Goal: Information Seeking & Learning: Learn about a topic

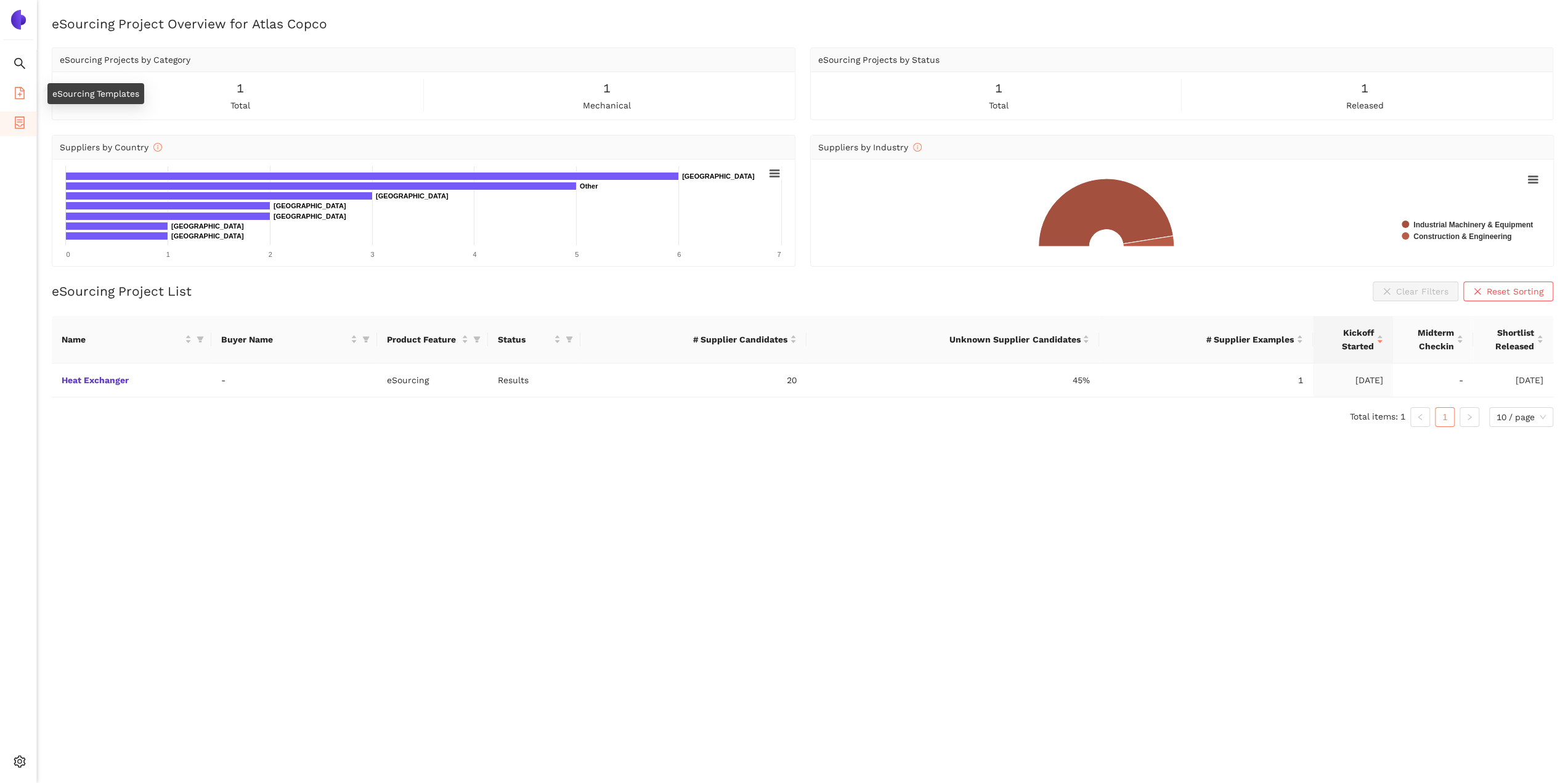
click at [12, 95] on li "eSourcing Templates" at bounding box center [18, 94] width 36 height 25
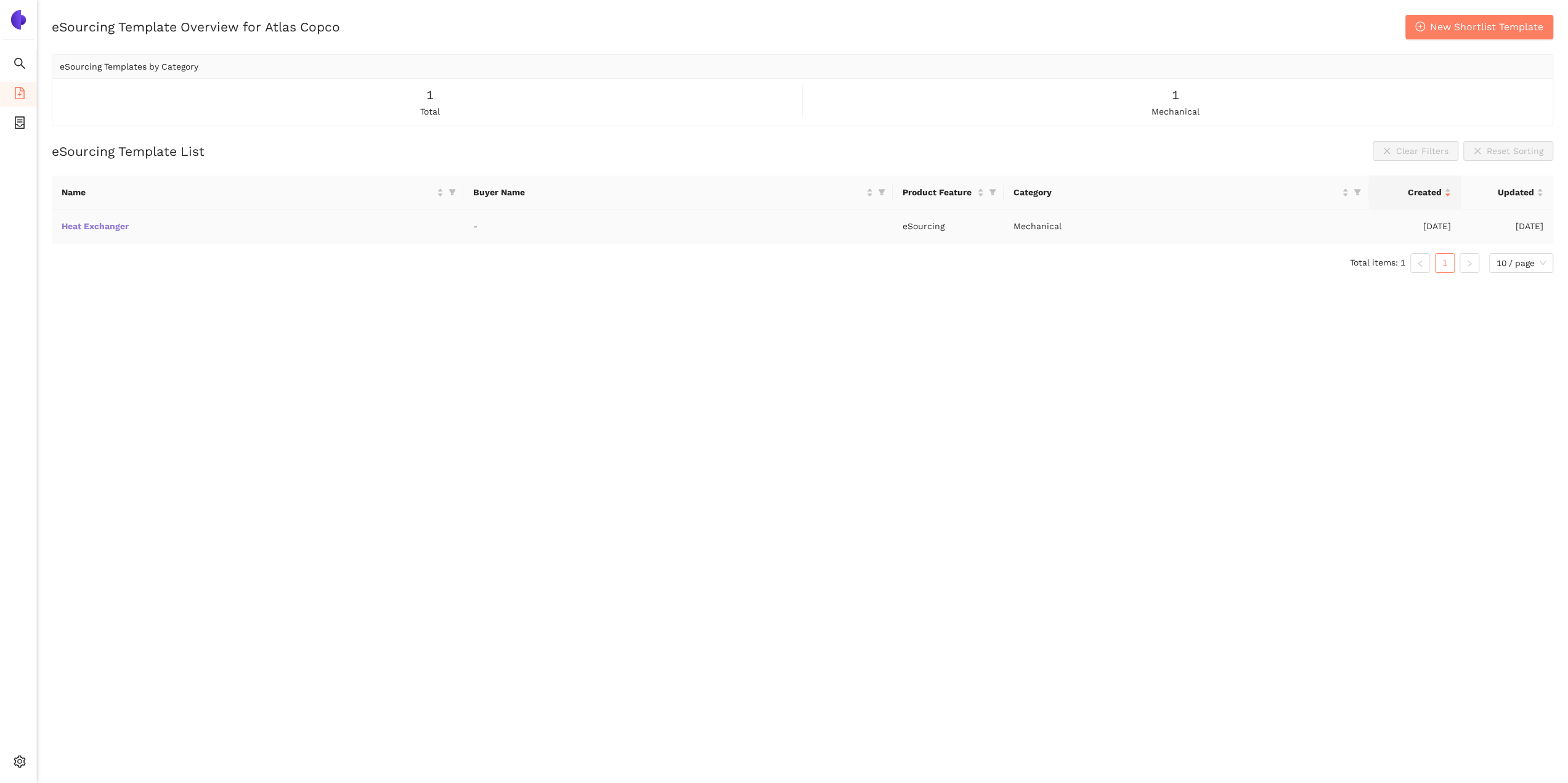
click at [0, 0] on link "Heat Exchanger" at bounding box center [0, 0] width 0 height 0
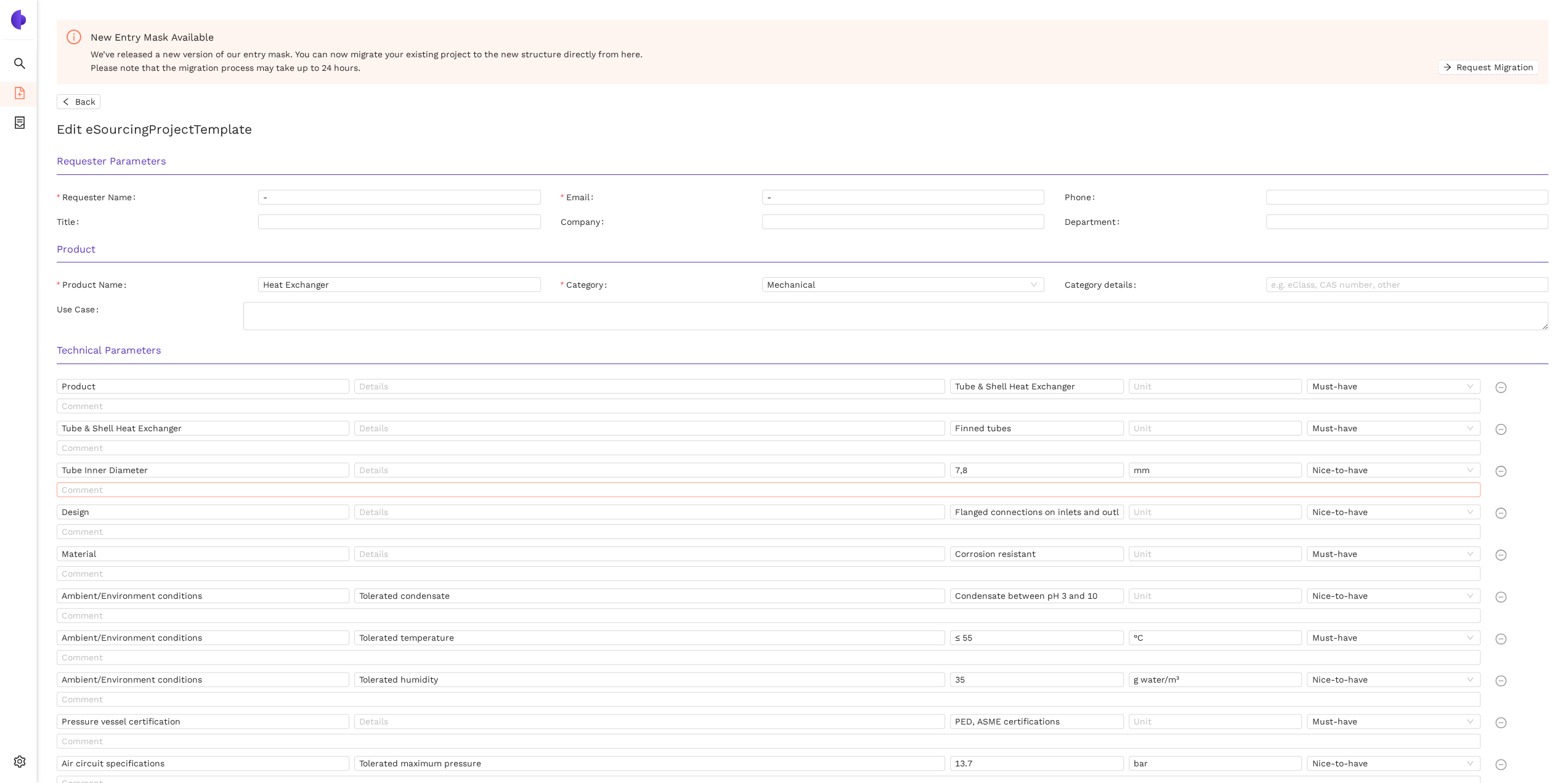
scroll to position [62, 0]
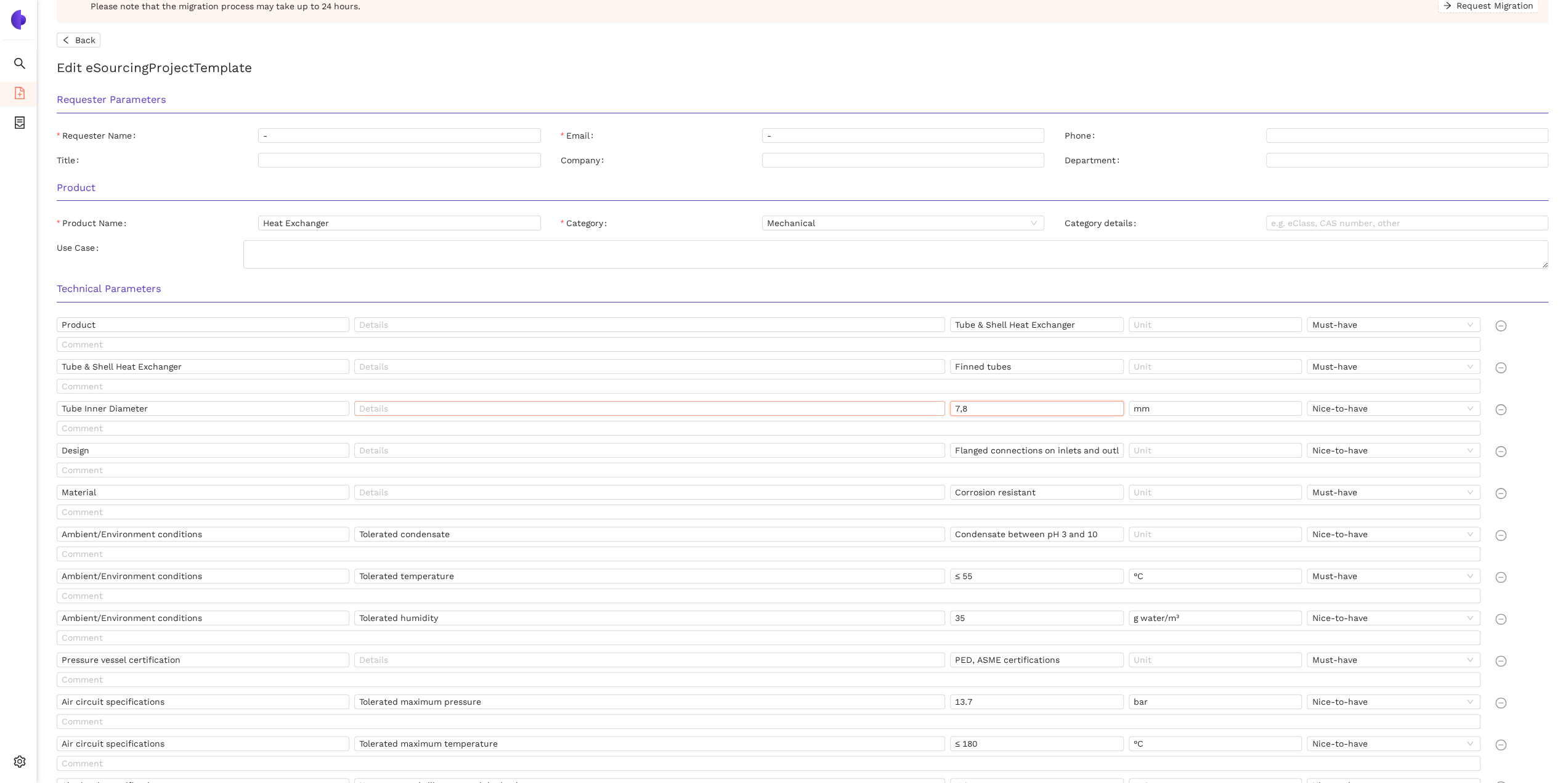
drag, startPoint x: 995, startPoint y: 410, endPoint x: 942, endPoint y: 413, distance: 53.1
click at [942, 413] on div "Tube Inner Diameter 7,8 mm Nice-to-have" at bounding box center [771, 411] width 1429 height 20
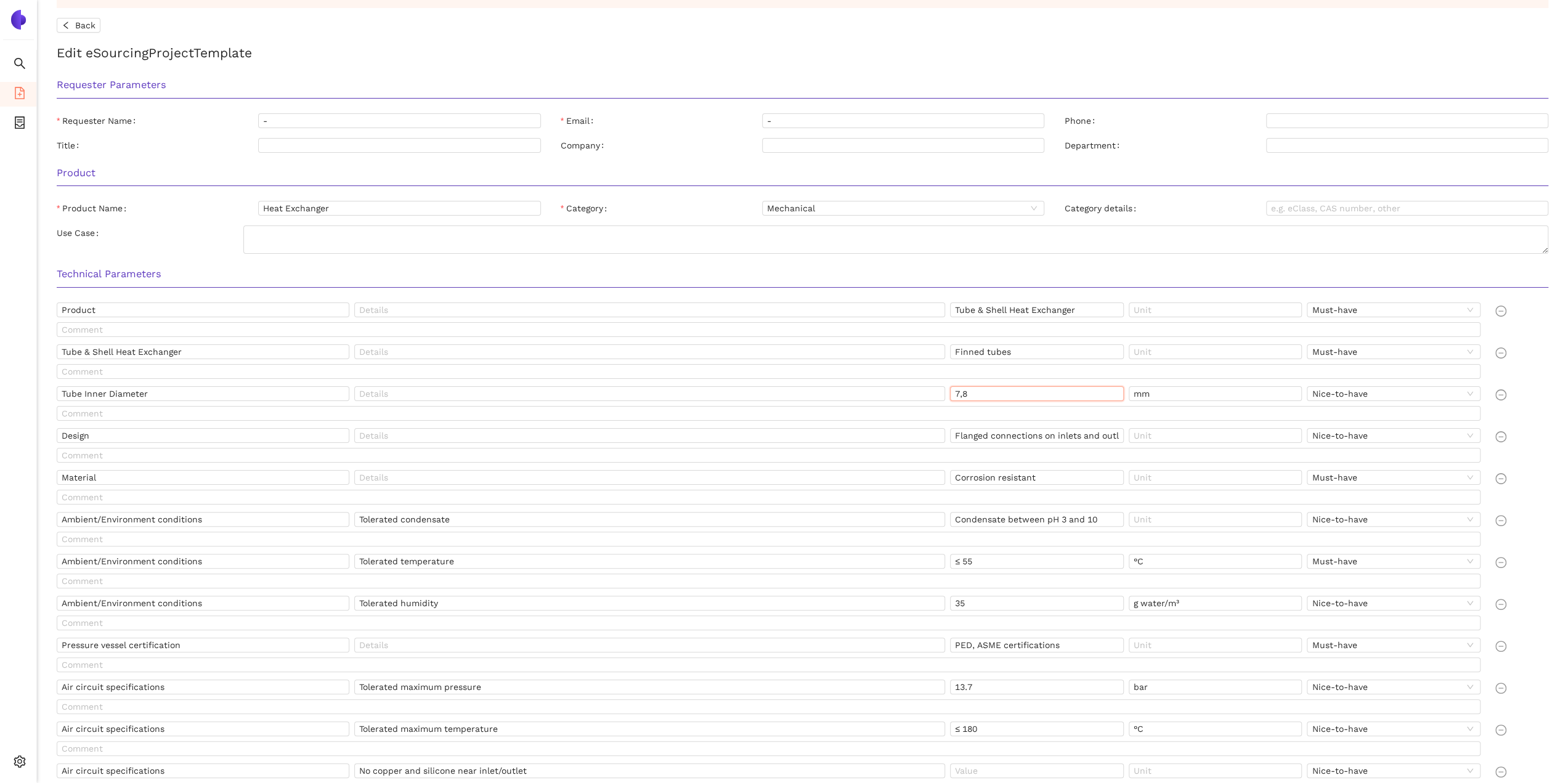
scroll to position [0, 0]
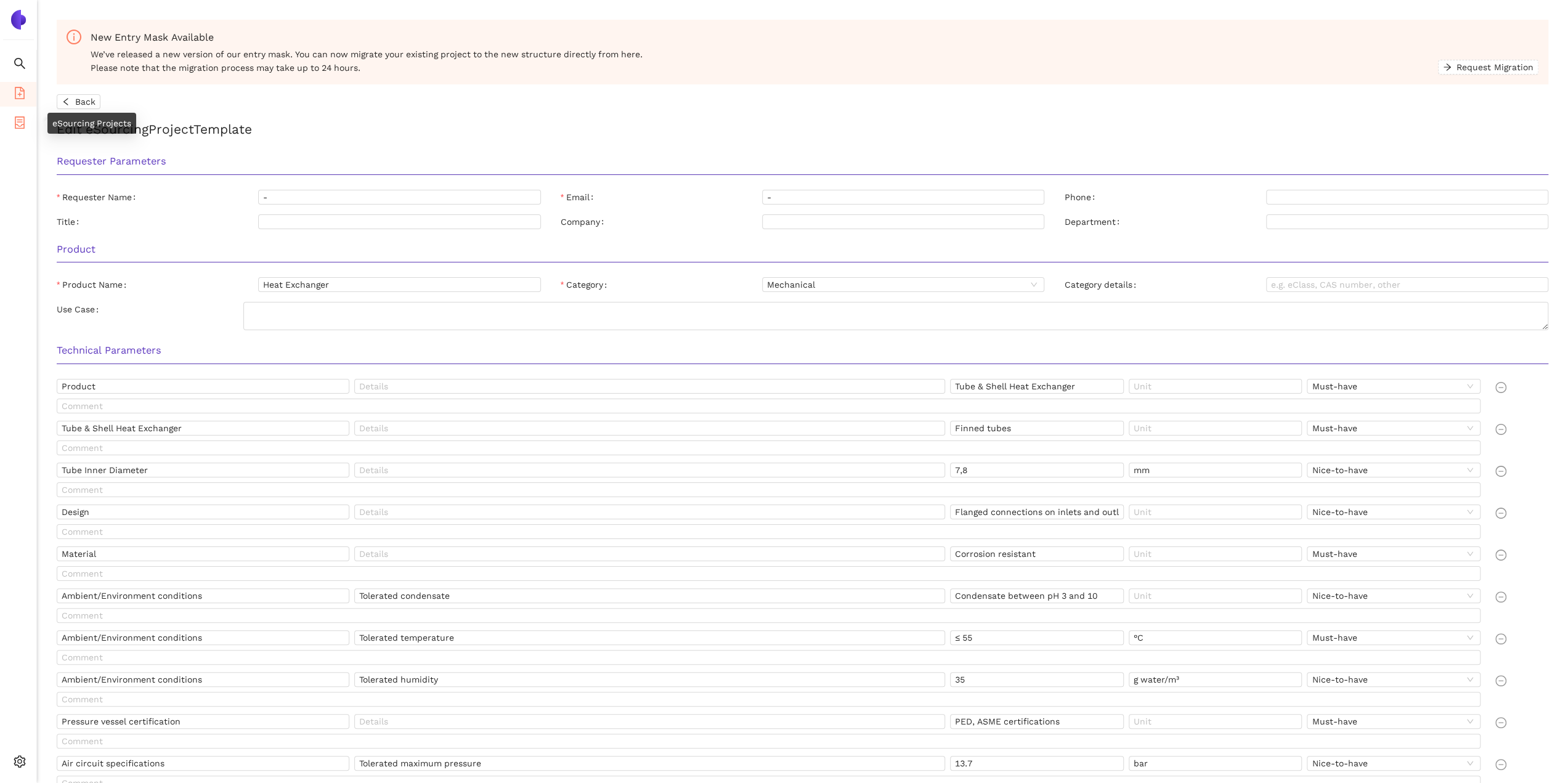
click at [20, 120] on icon "container" at bounding box center [19, 122] width 12 height 12
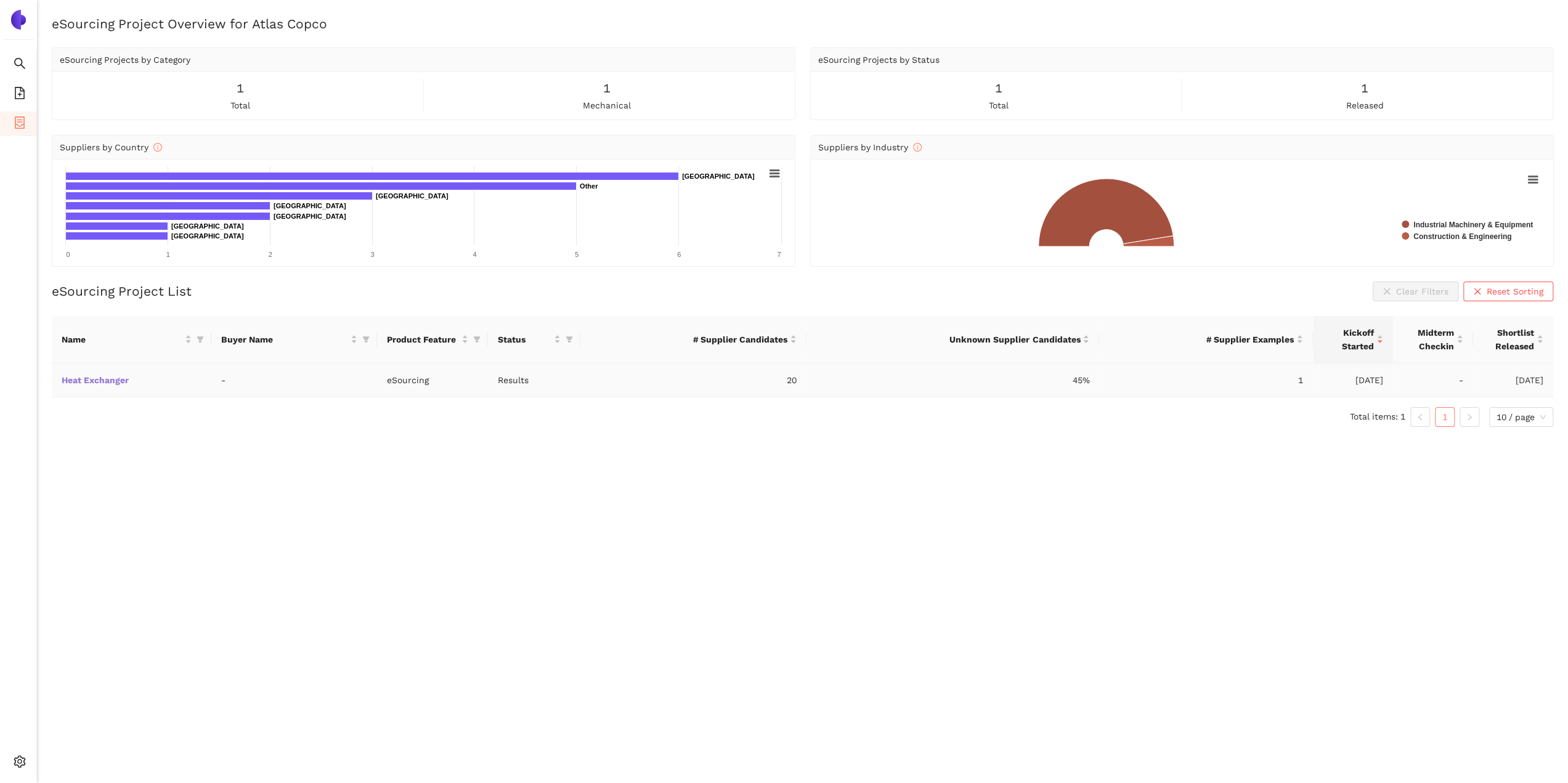
click at [0, 0] on link "Heat Exchanger" at bounding box center [0, 0] width 0 height 0
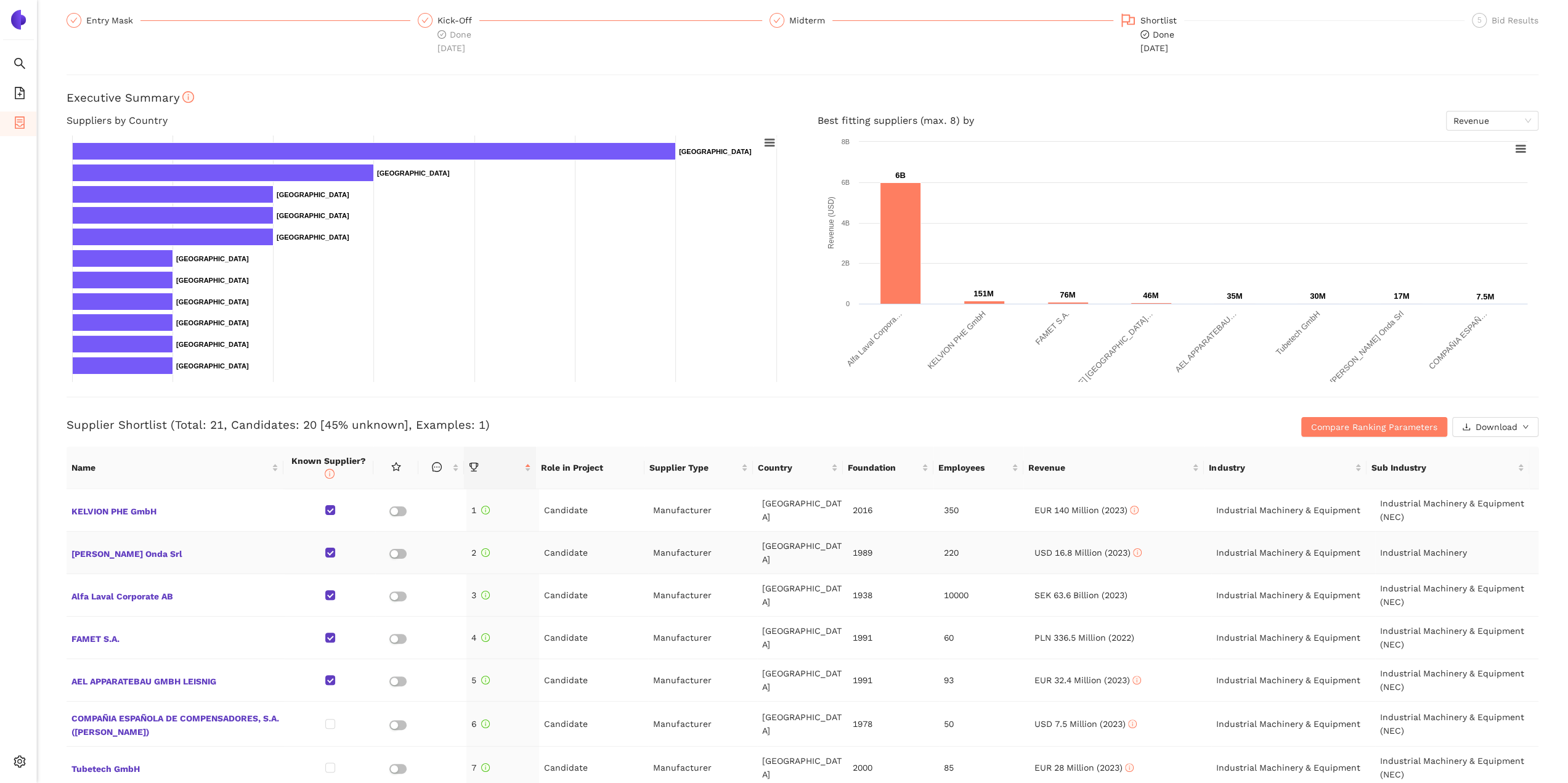
scroll to position [123, 0]
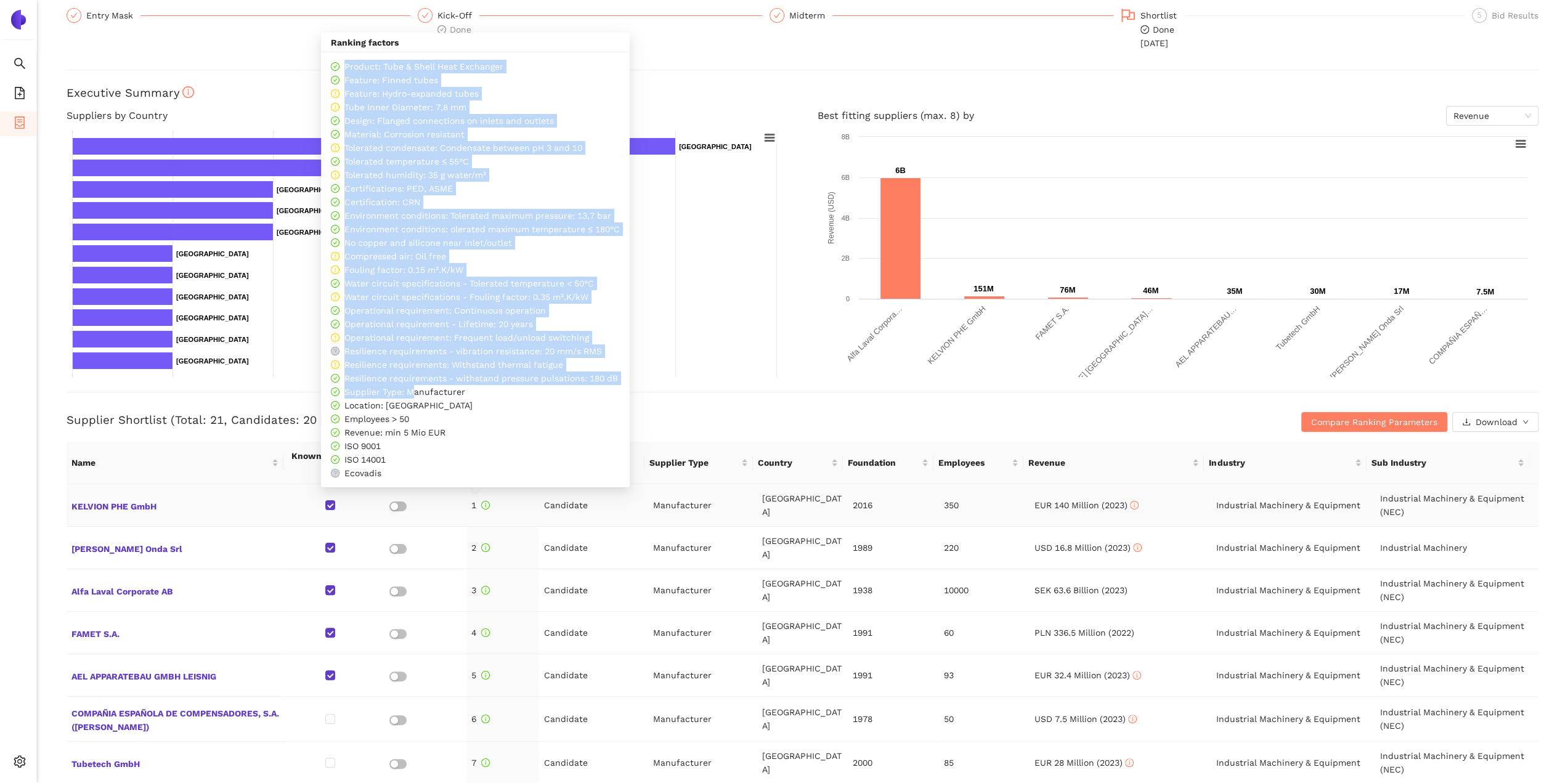
drag, startPoint x: 345, startPoint y: 69, endPoint x: 413, endPoint y: 386, distance: 324.2
click at [413, 386] on div "Product: Tube & Shell Heat Exchanger Feature: Finned tubes Feature: Hydro-expan…" at bounding box center [475, 269] width 289 height 420
click at [360, 66] on span "Product: Tube & Shell Heat Exchanger" at bounding box center [424, 66] width 159 height 10
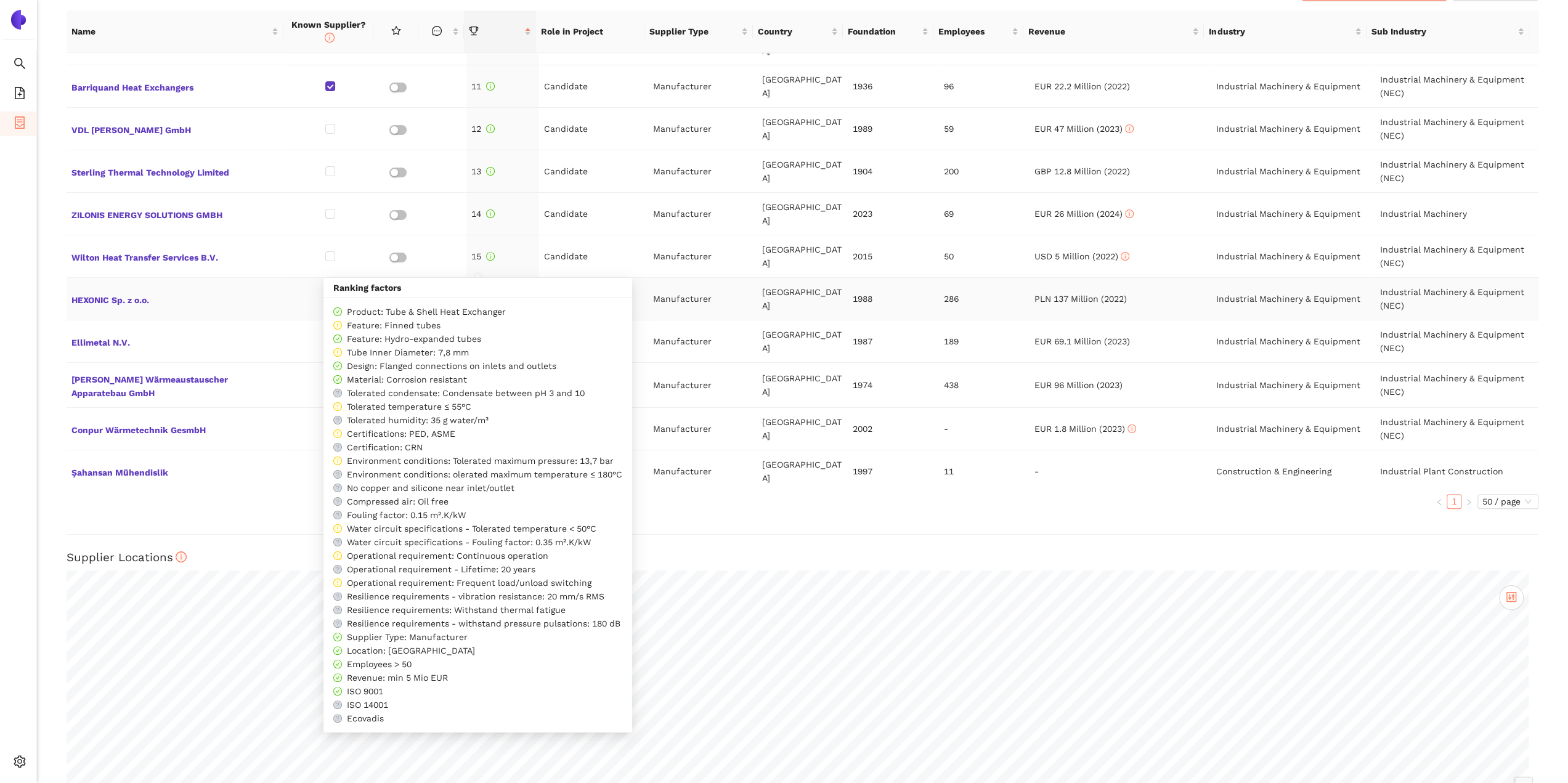
scroll to position [607, 0]
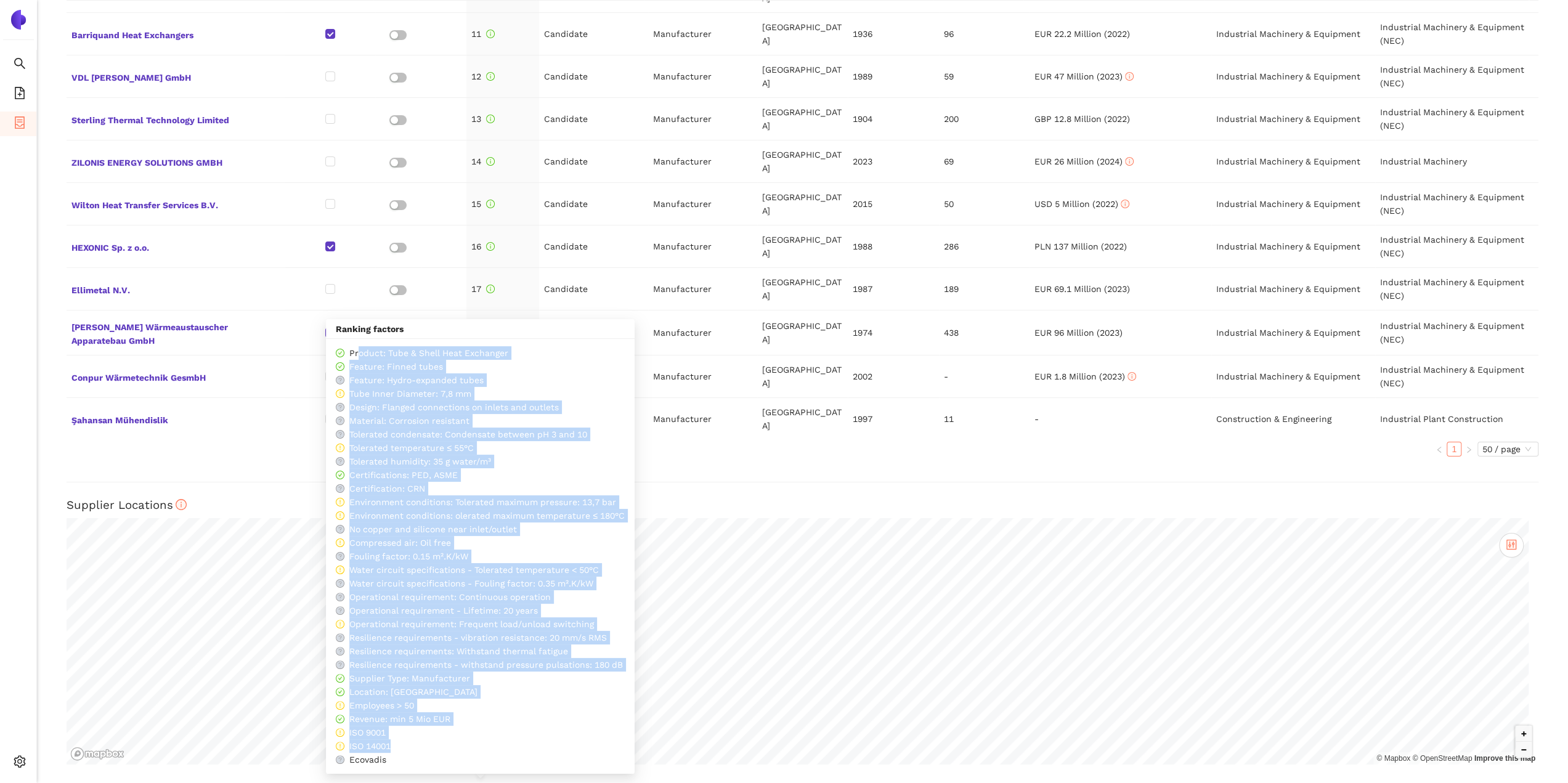
drag, startPoint x: 359, startPoint y: 359, endPoint x: 482, endPoint y: 748, distance: 408.0
click at [482, 748] on div "Product: Tube & Shell Heat Exchanger Feature: Finned tubes Feature: Hydro-expan…" at bounding box center [480, 556] width 289 height 420
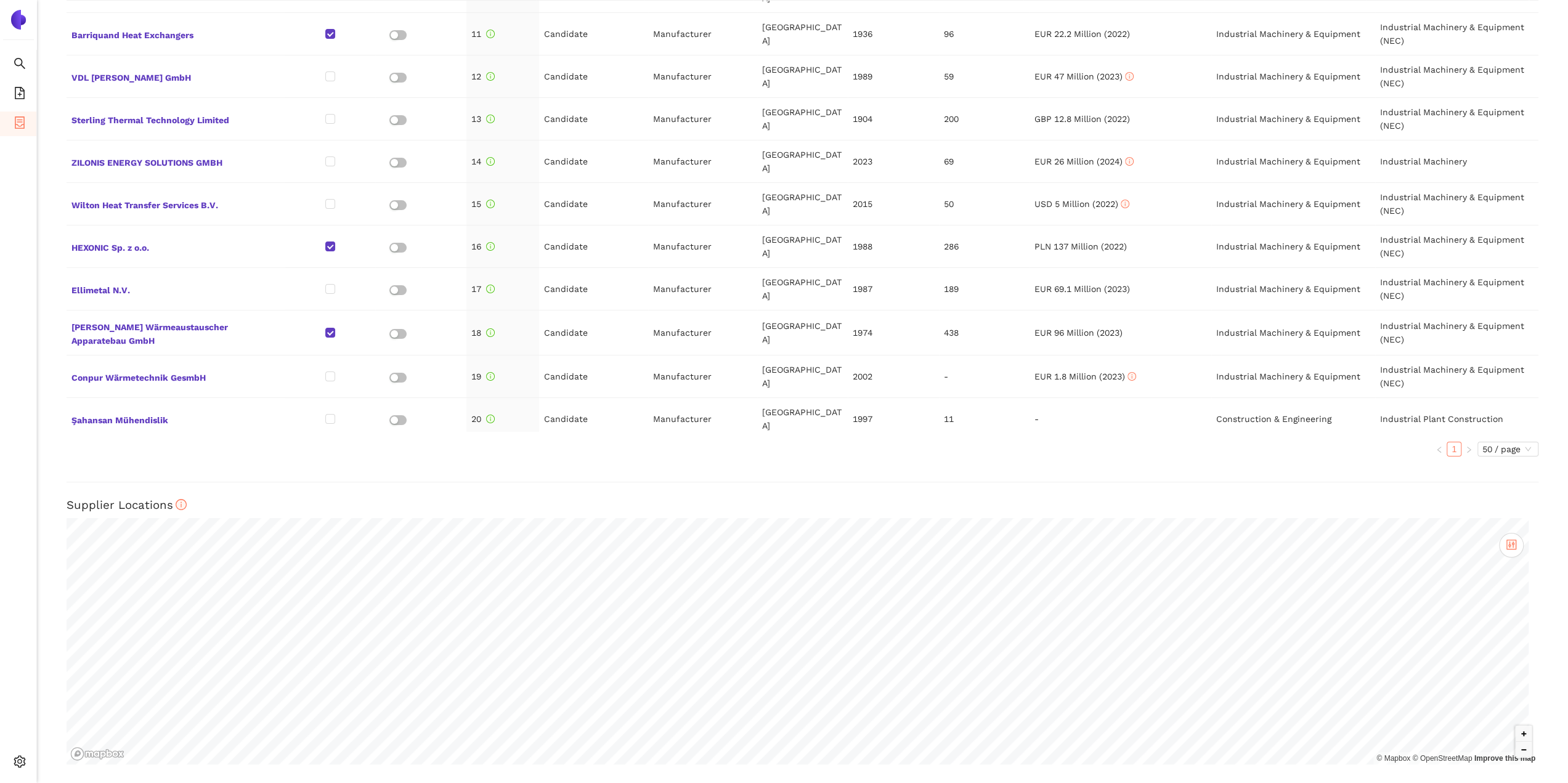
click at [688, 460] on div "Name Known Supplier? Role in Project Supplier Type Country Foundation Employees…" at bounding box center [802, 212] width 1472 height 508
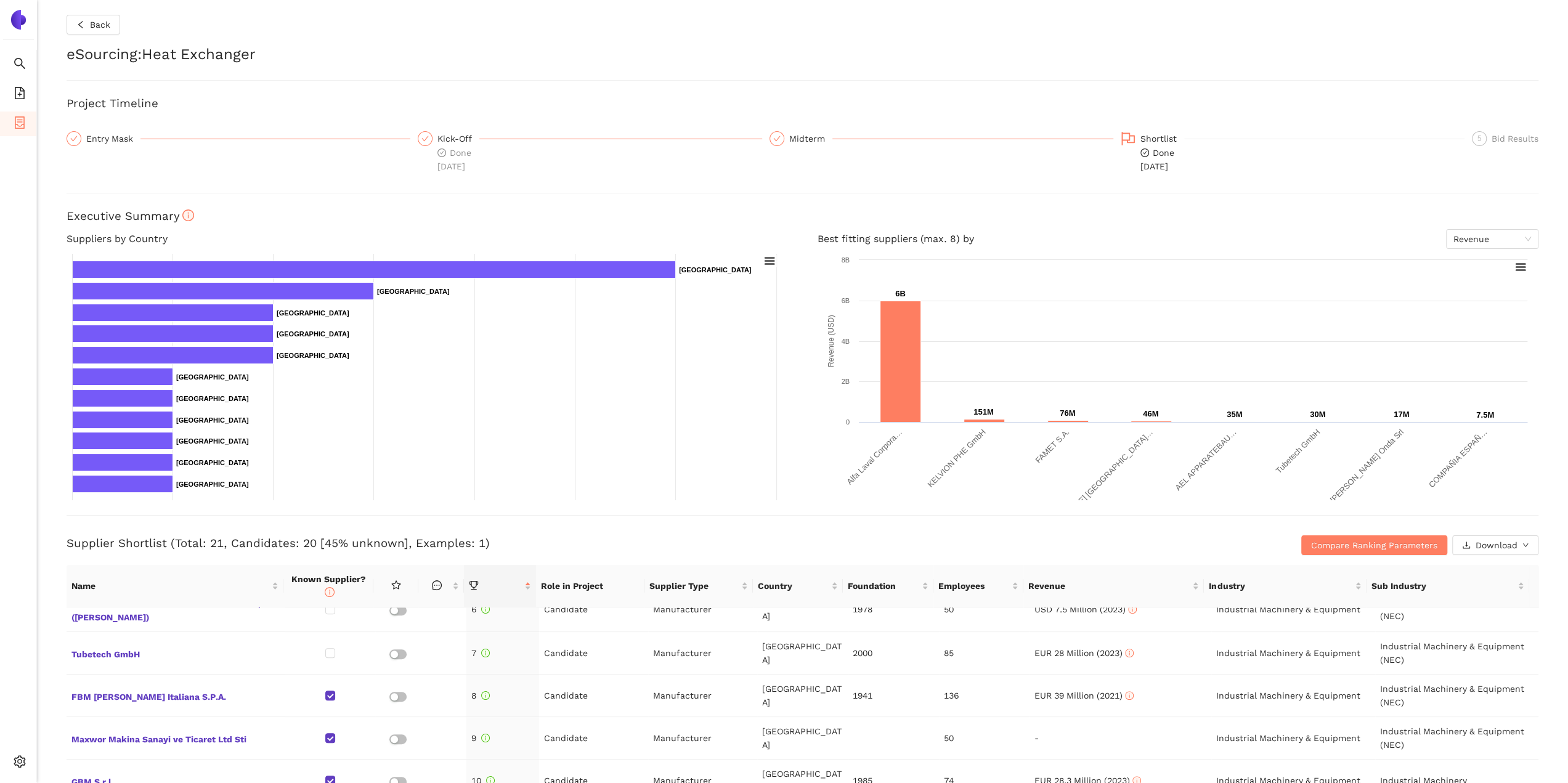
scroll to position [45, 0]
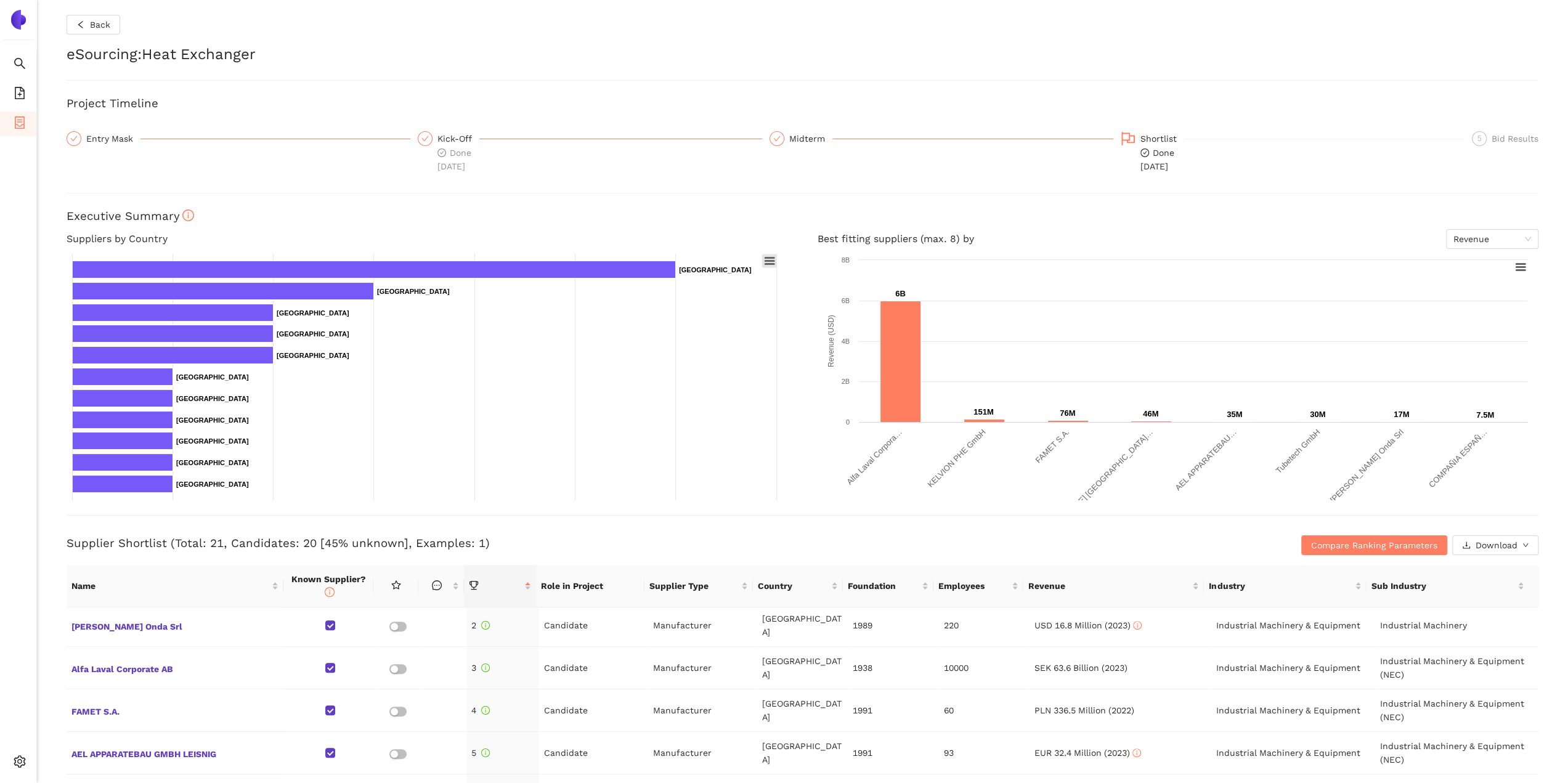
click at [768, 263] on icon at bounding box center [770, 261] width 8 height 6
click at [766, 170] on div "Midterm" at bounding box center [938, 151] width 351 height 42
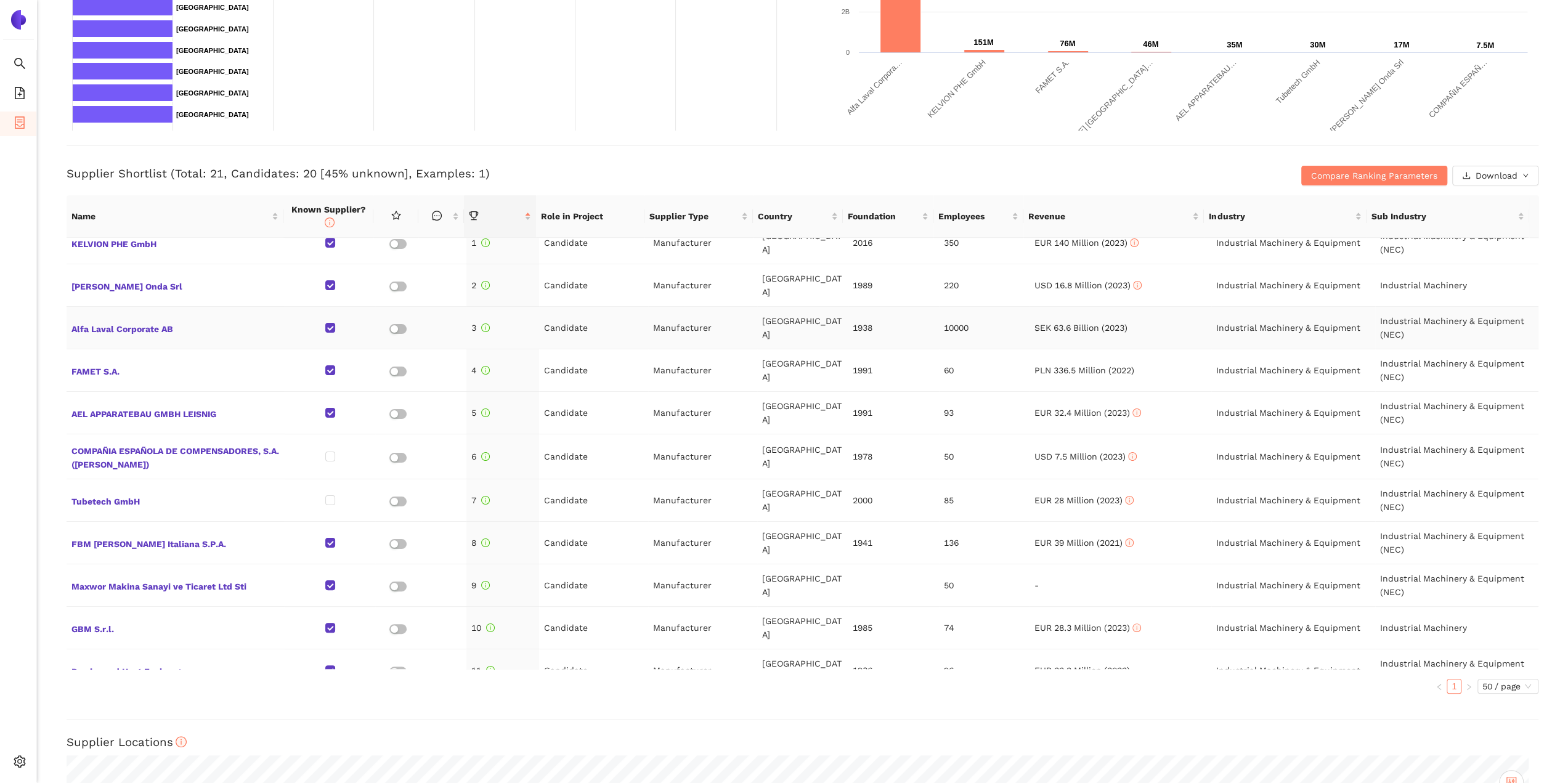
scroll to position [0, 0]
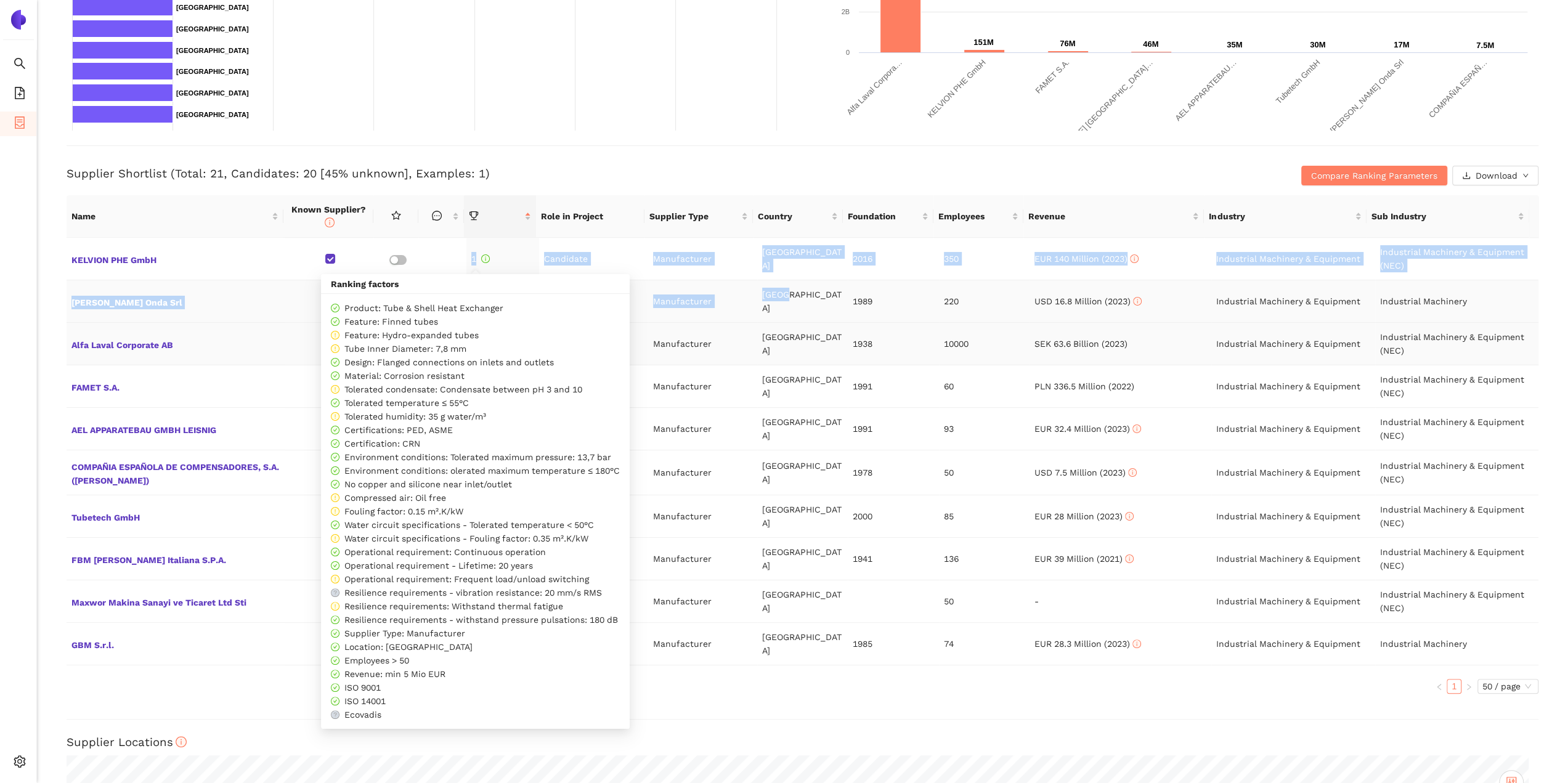
drag, startPoint x: 467, startPoint y: 255, endPoint x: 781, endPoint y: 310, distance: 318.8
click at [781, 310] on tbody "KELVION PHE GmbH 1 Candidate Manufacturer [GEOGRAPHIC_DATA] 2016 350 EUR 140 Mi…" at bounding box center [802, 686] width 1472 height 898
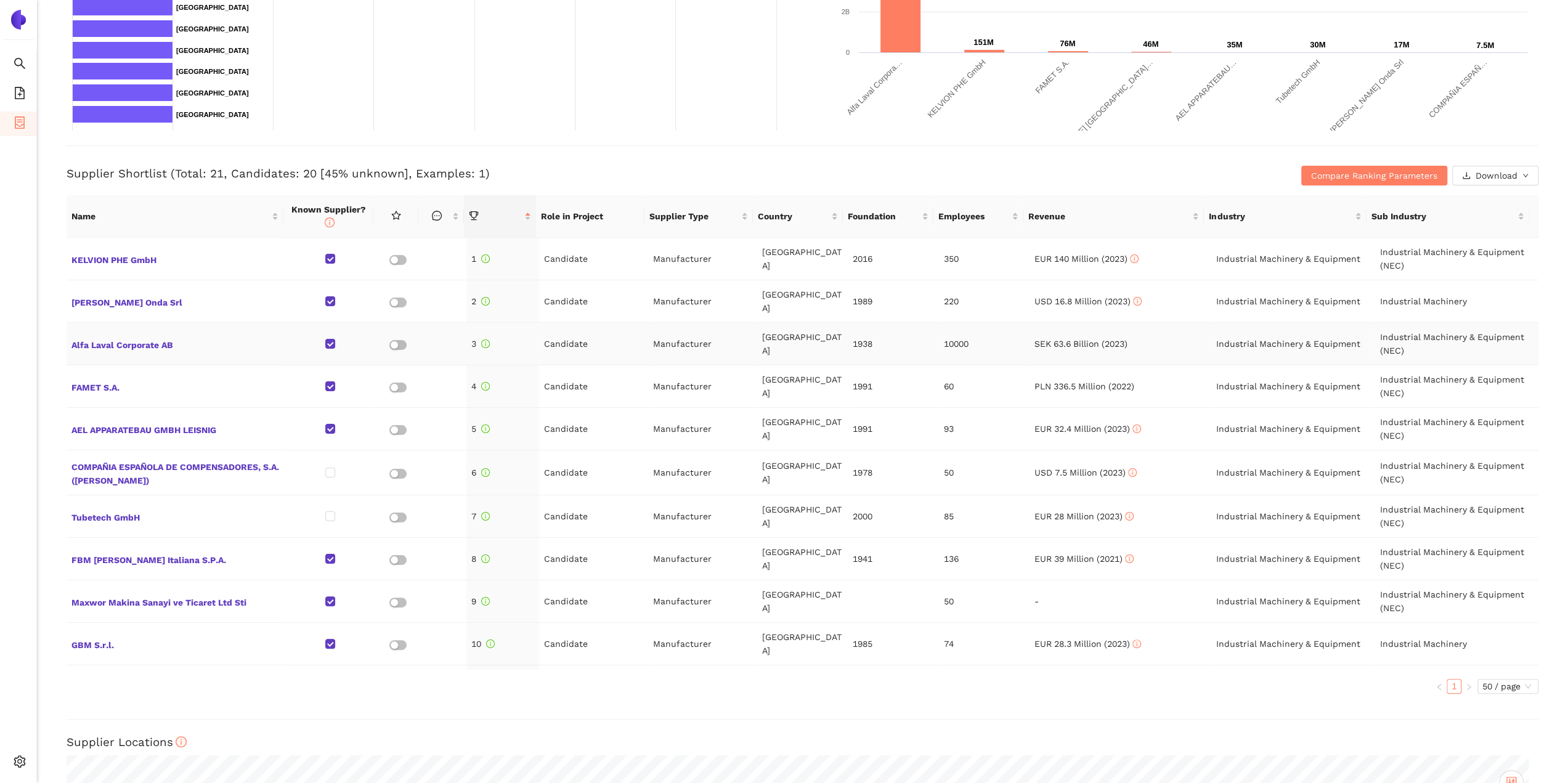
click at [793, 323] on td "[GEOGRAPHIC_DATA]" at bounding box center [802, 344] width 91 height 42
drag, startPoint x: 490, startPoint y: 255, endPoint x: 1220, endPoint y: 273, distance: 730.2
click at [1220, 273] on tr "KELVION PHE GmbH 1 Candidate Manufacturer [GEOGRAPHIC_DATA] 2016 350 EUR 140 Mi…" at bounding box center [802, 259] width 1472 height 42
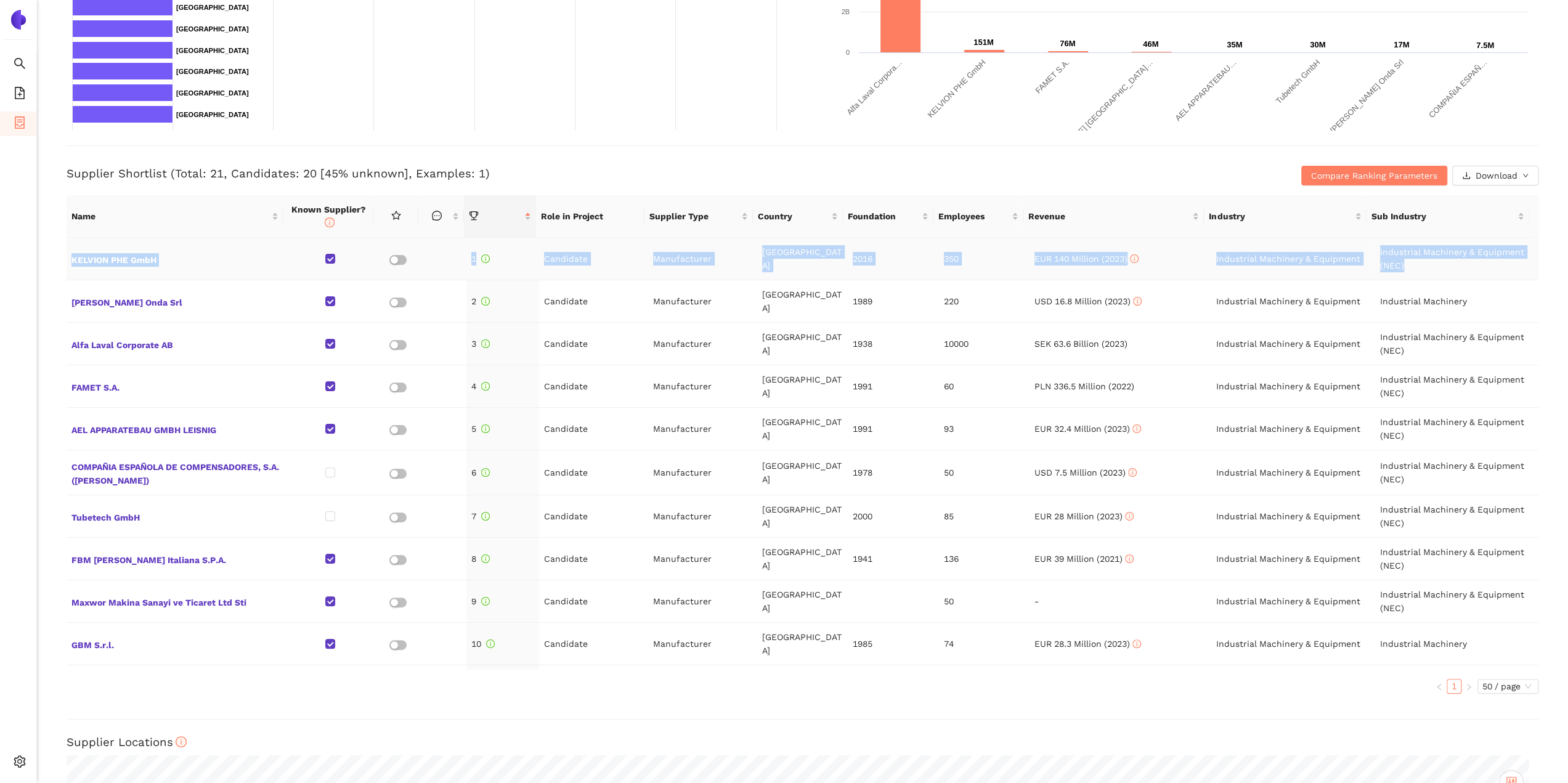
drag, startPoint x: 58, startPoint y: 245, endPoint x: 1511, endPoint y: 269, distance: 1453.2
click at [1511, 269] on div "Back eSourcing : Heat Exchanger Project Timeline Entry Mask Kick-Off Done [DATE…" at bounding box center [802, 391] width 1531 height 783
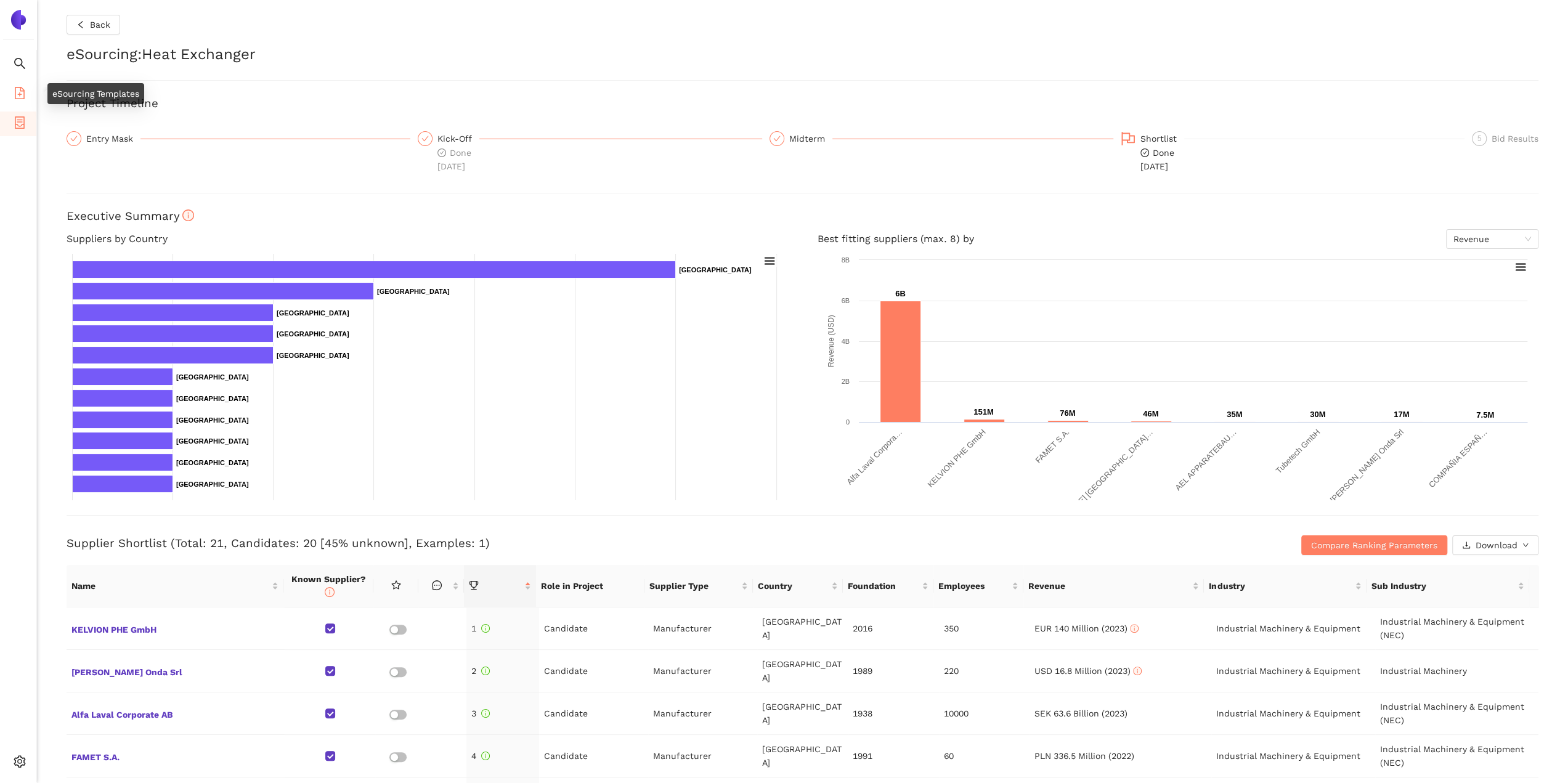
click at [17, 91] on icon "file-add" at bounding box center [19, 93] width 12 height 12
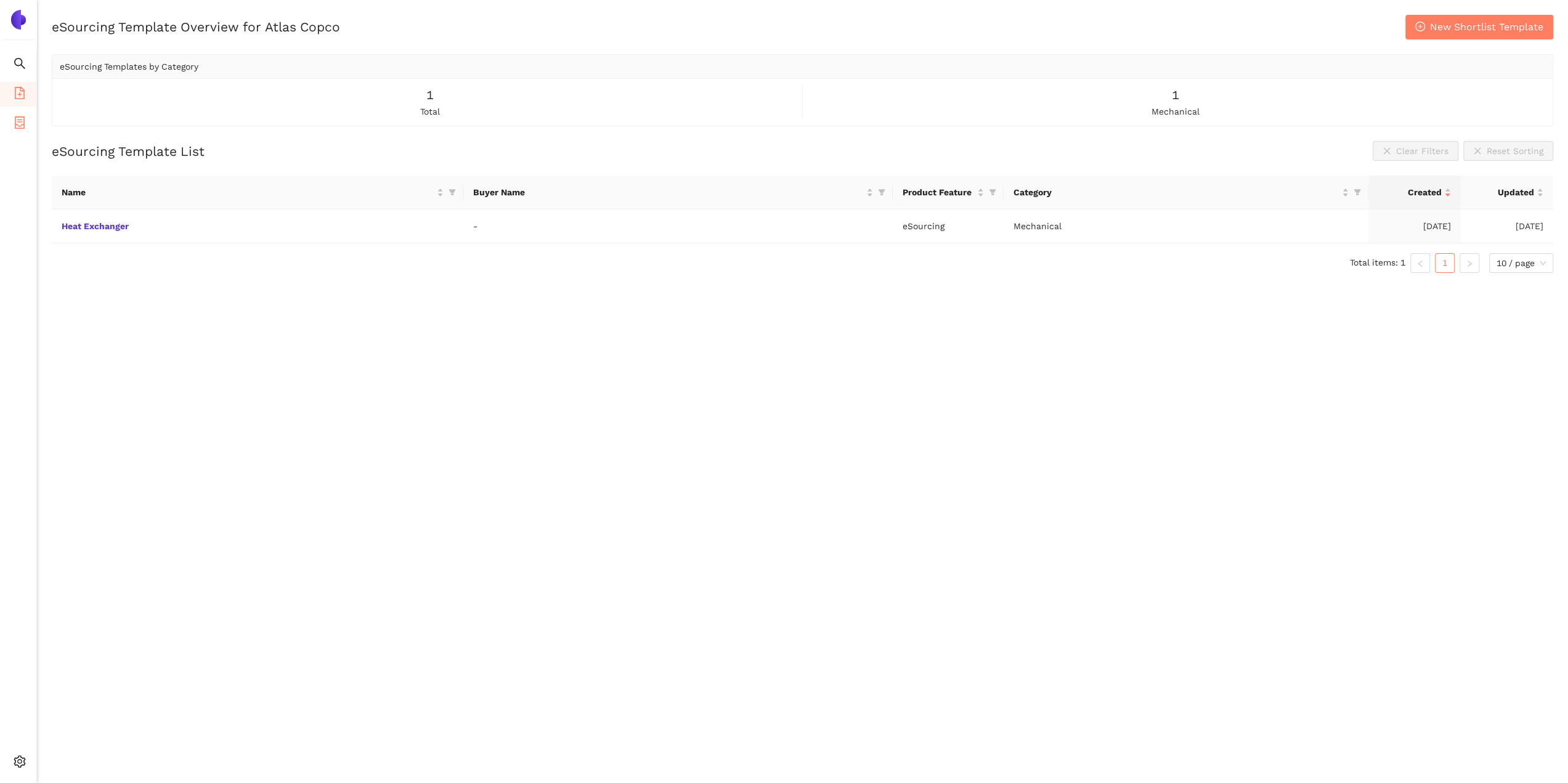
click at [18, 124] on icon "container" at bounding box center [19, 122] width 12 height 12
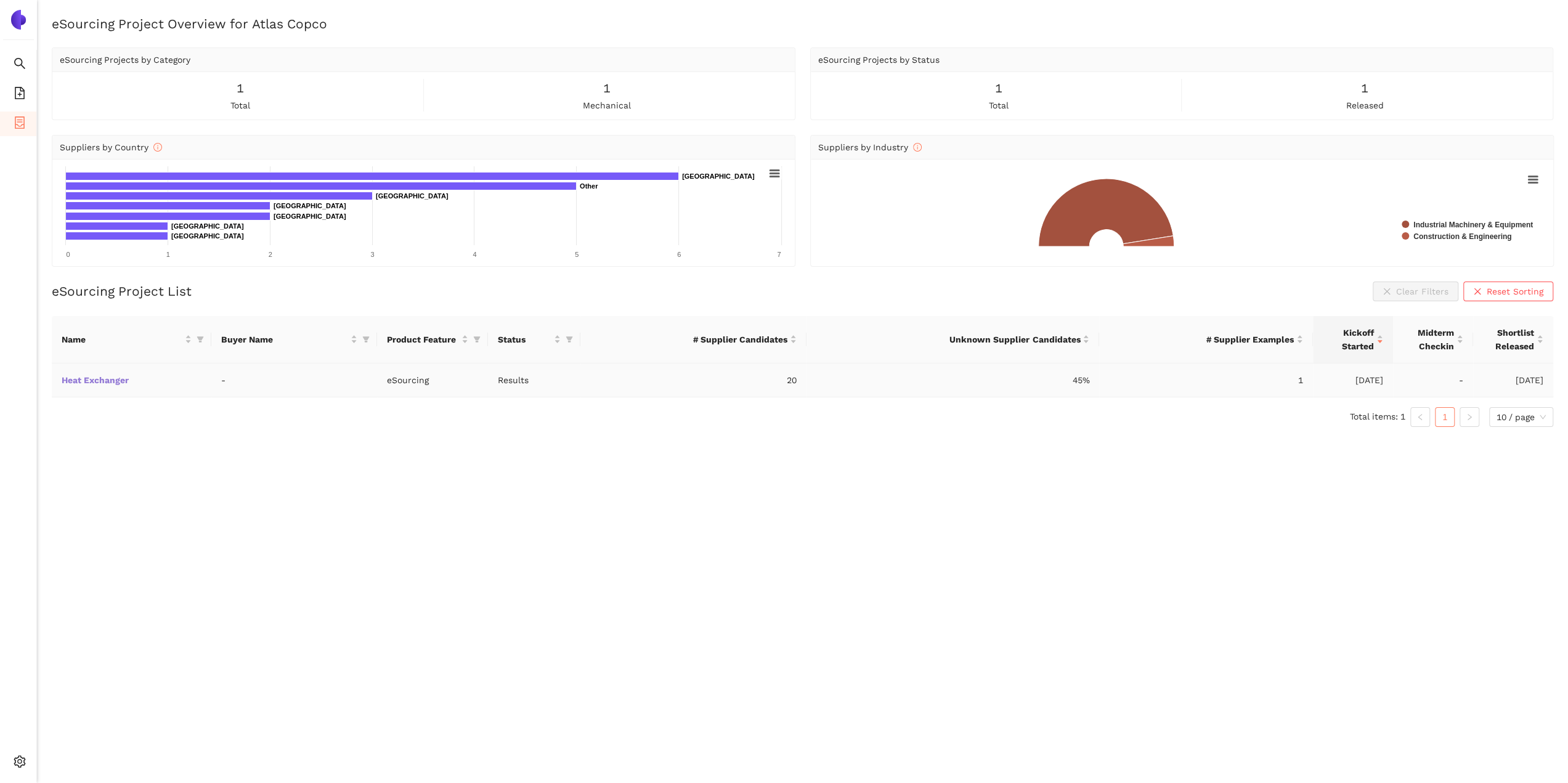
click at [0, 0] on link "Heat Exchanger" at bounding box center [0, 0] width 0 height 0
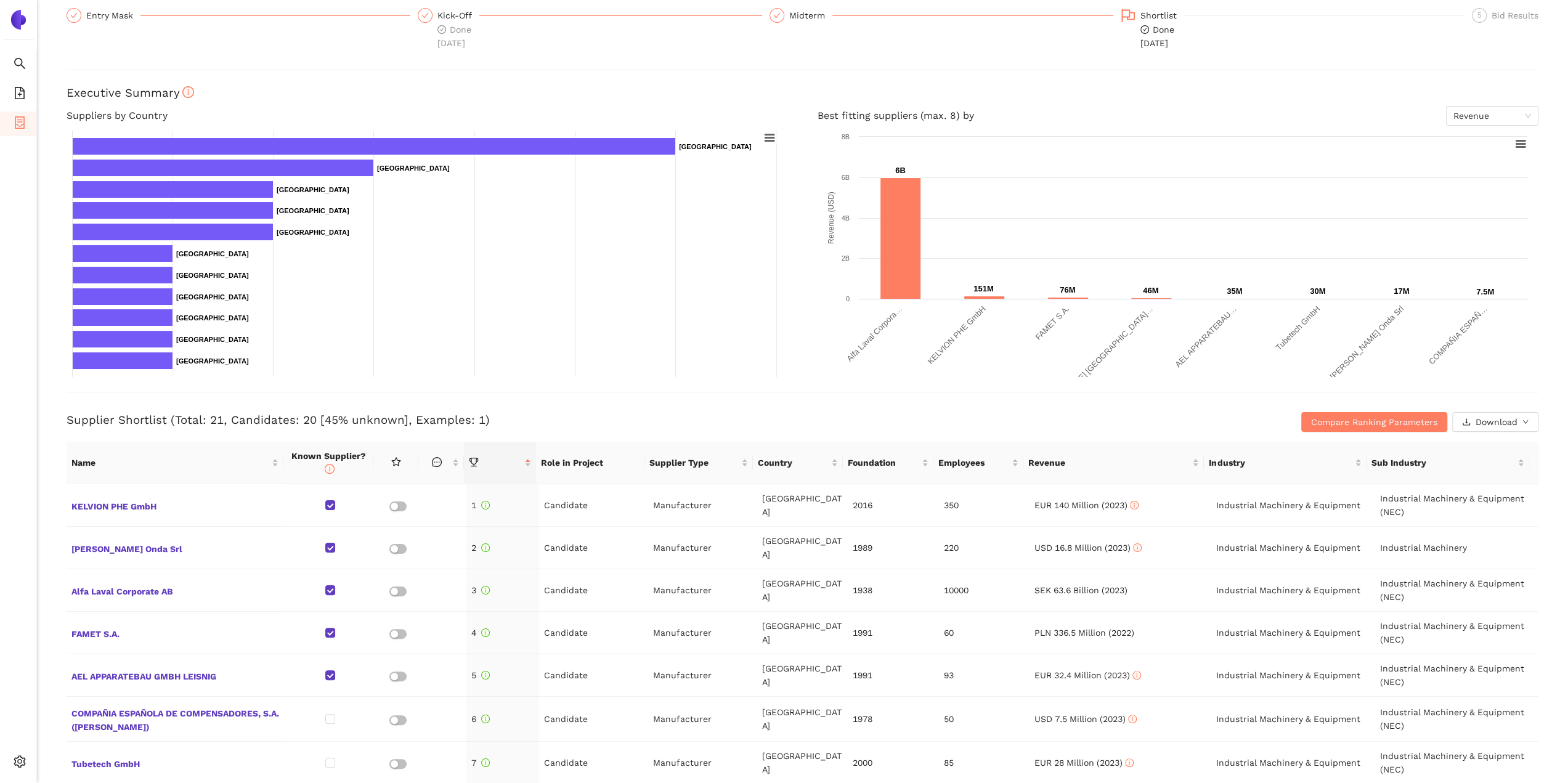
scroll to position [308, 0]
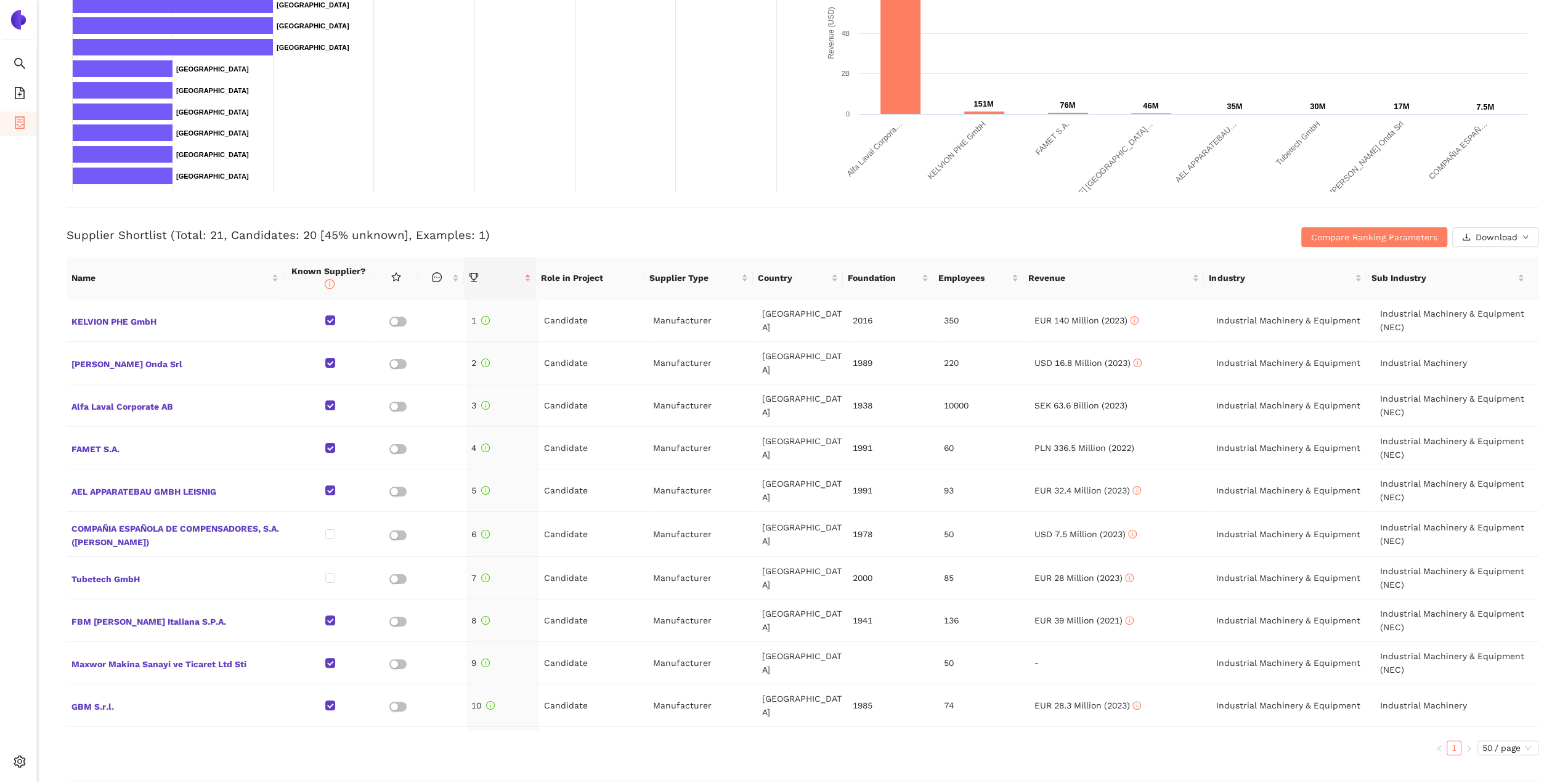
click at [628, 160] on rect at bounding box center [425, 69] width 716 height 246
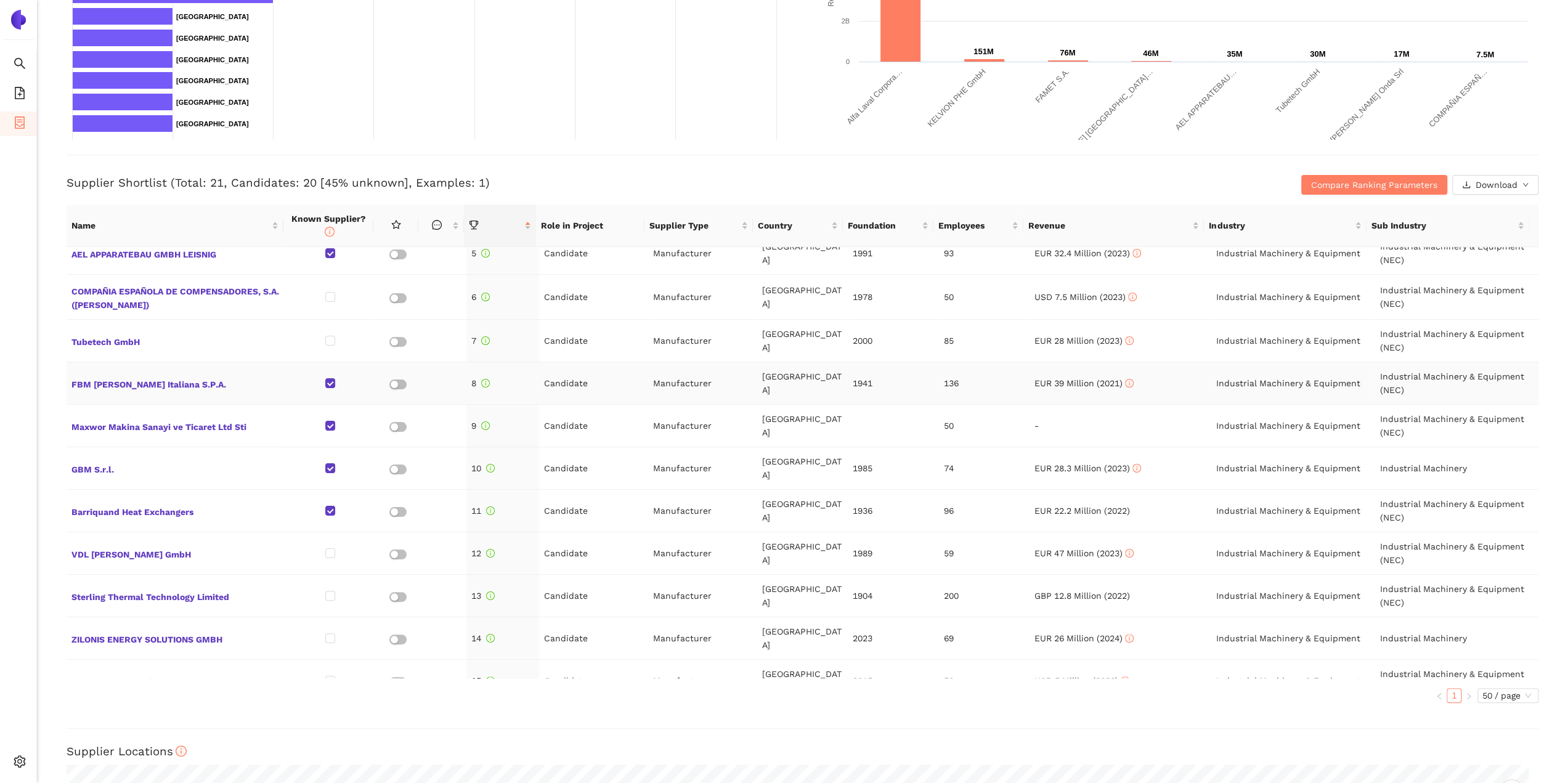
scroll to position [0, 0]
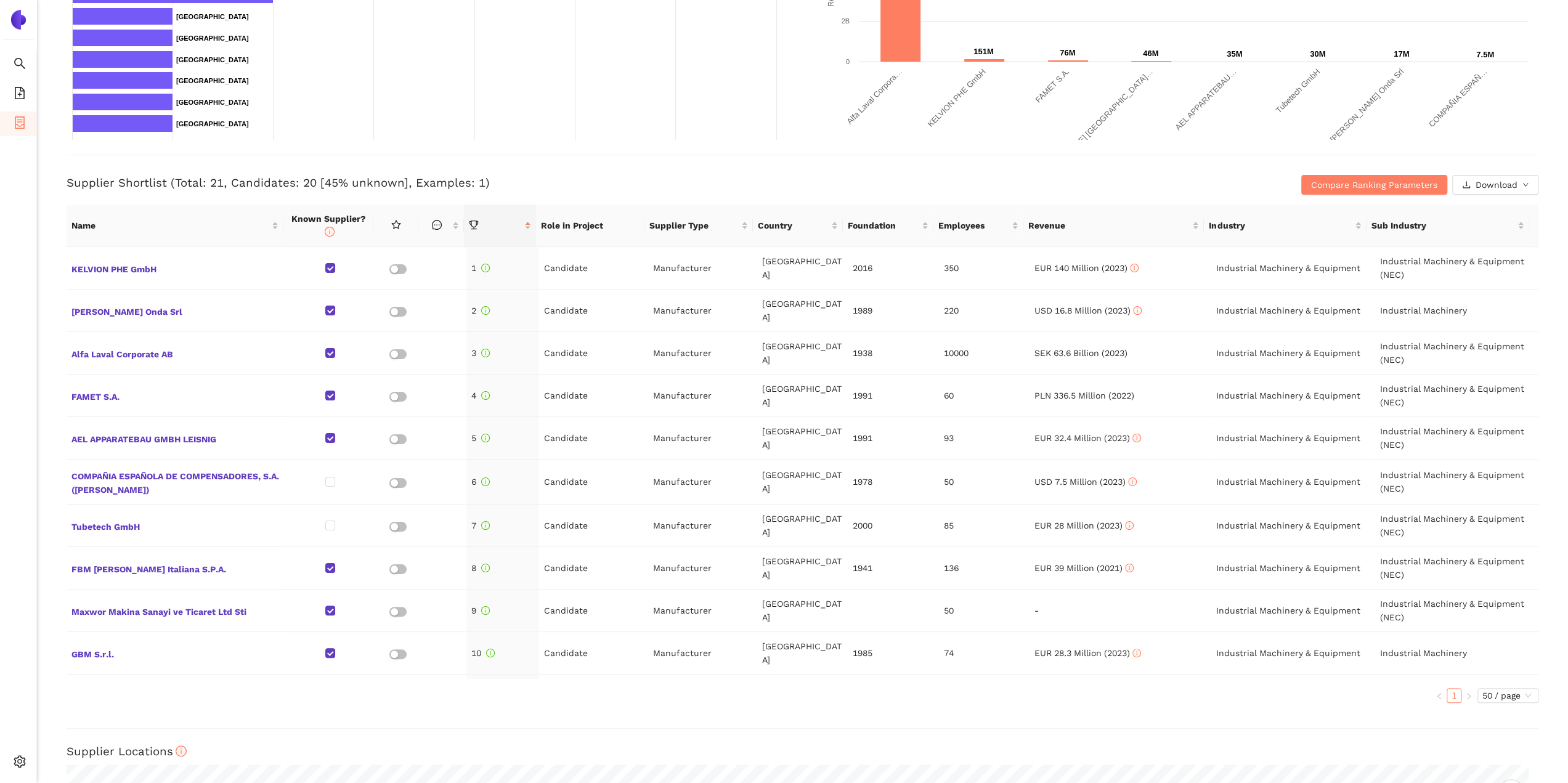
click at [611, 115] on rect at bounding box center [425, 16] width 716 height 246
